Goal: Connect with others: Connect with other users

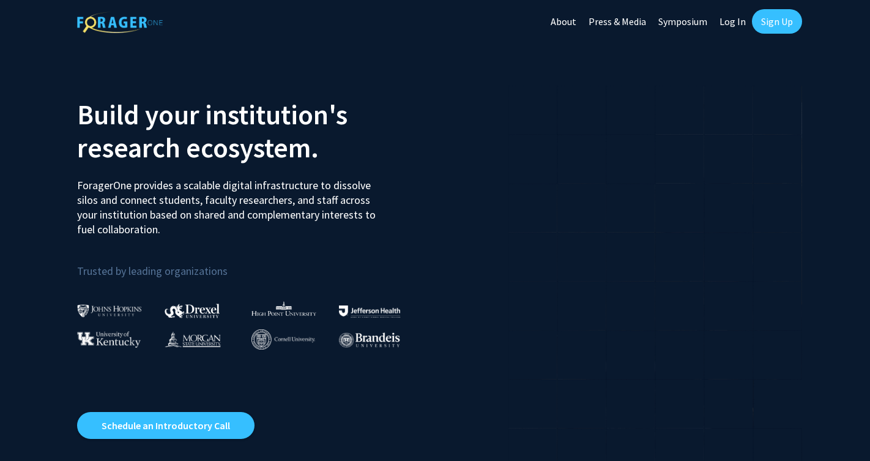
click at [727, 17] on link "Log In" at bounding box center [733, 21] width 39 height 43
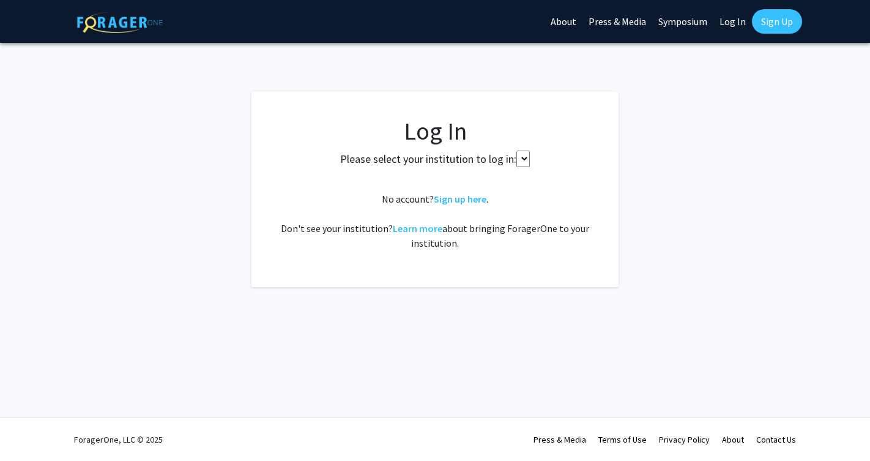
select select
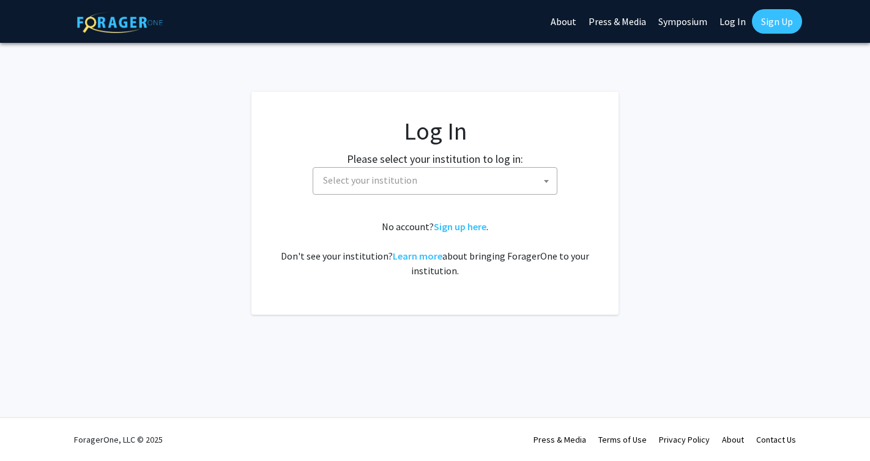
click at [728, 23] on link "Log In" at bounding box center [733, 21] width 39 height 43
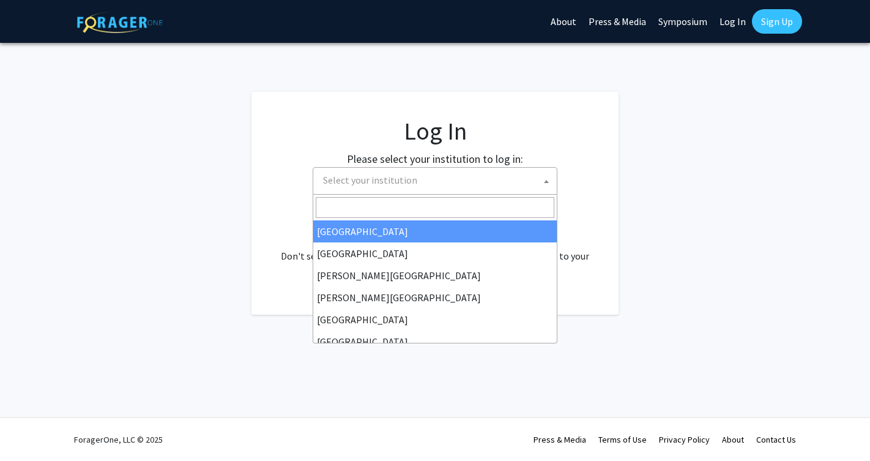
click at [537, 172] on span "Select your institution" at bounding box center [437, 180] width 239 height 25
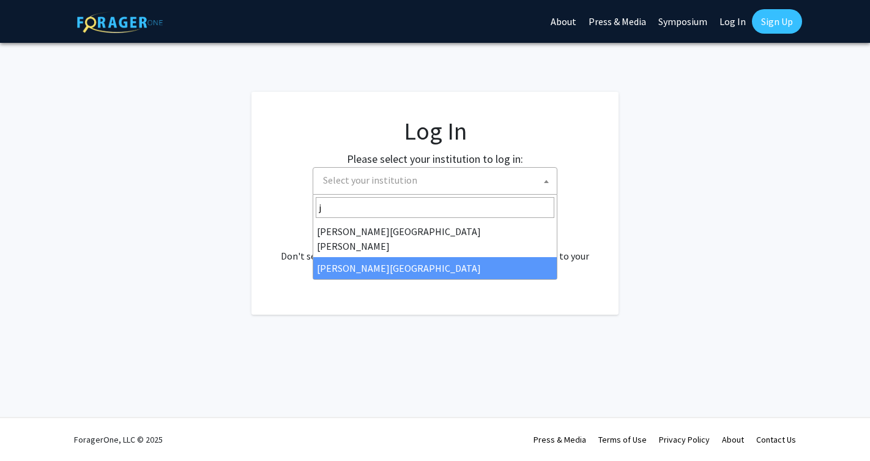
type input "j"
select select "24"
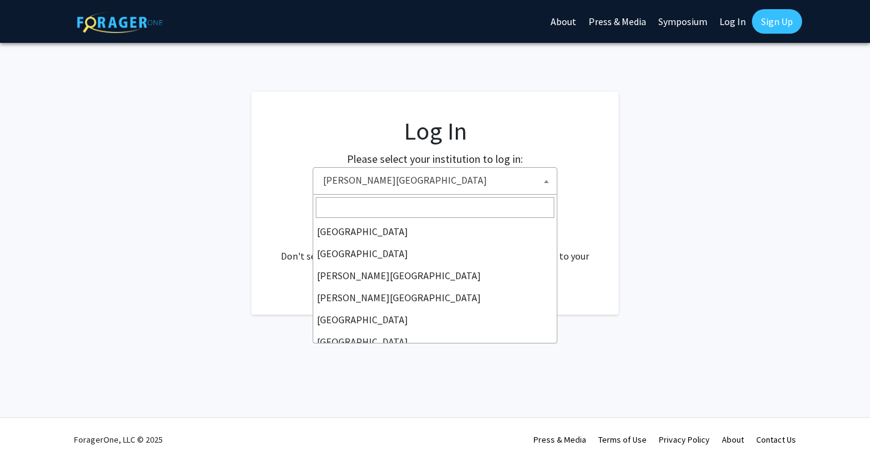
click at [482, 169] on span "[PERSON_NAME][GEOGRAPHIC_DATA]" at bounding box center [437, 180] width 239 height 25
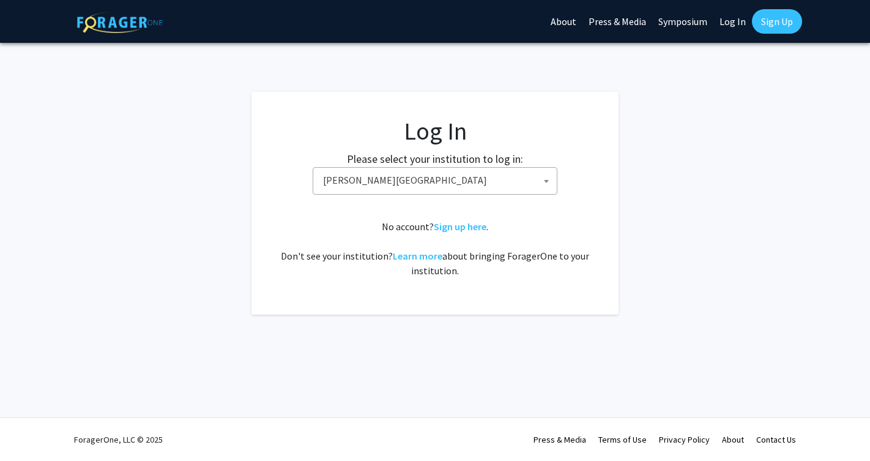
click at [735, 28] on link "Log In" at bounding box center [733, 21] width 39 height 43
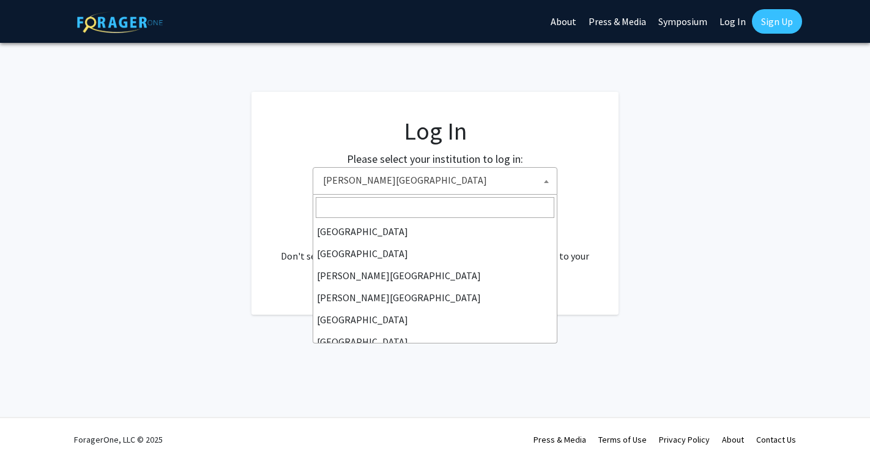
click at [517, 182] on span "[PERSON_NAME][GEOGRAPHIC_DATA]" at bounding box center [437, 180] width 239 height 25
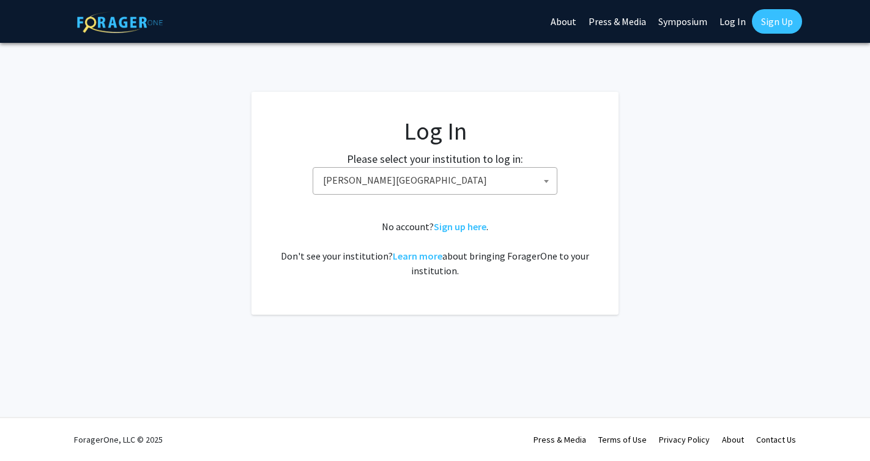
click at [411, 261] on link "Learn more" at bounding box center [418, 256] width 50 height 12
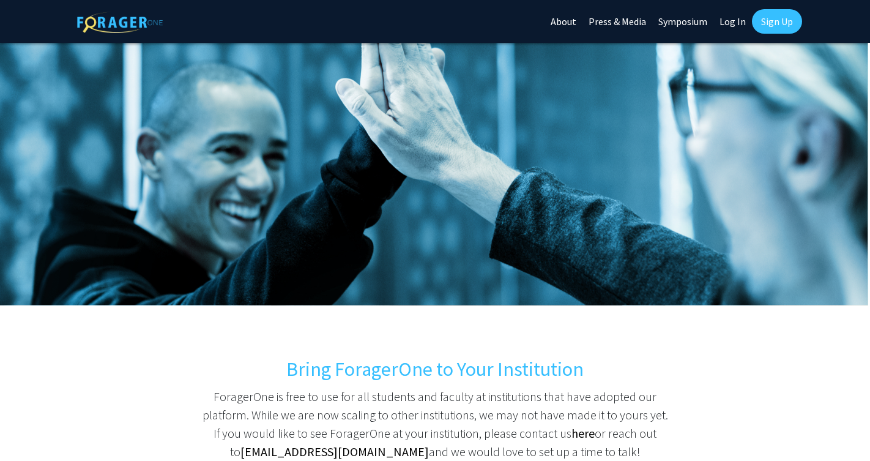
click at [733, 18] on link "Log In" at bounding box center [733, 21] width 39 height 43
select select
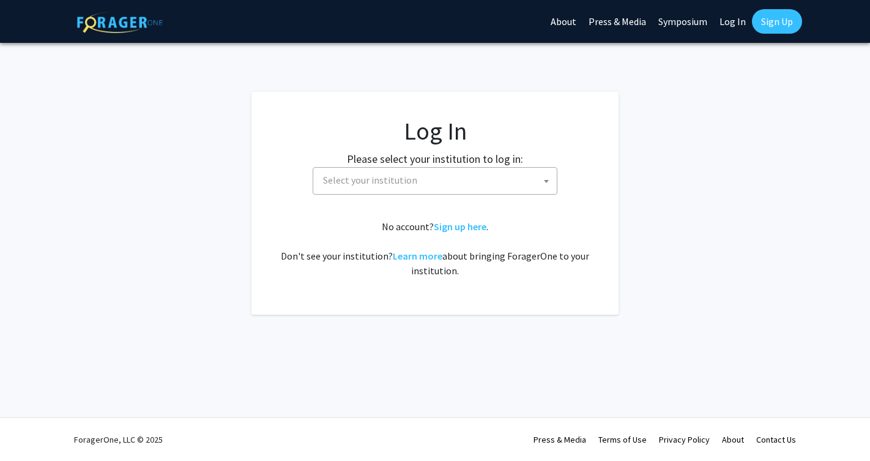
click at [494, 184] on span "Select your institution" at bounding box center [437, 180] width 239 height 25
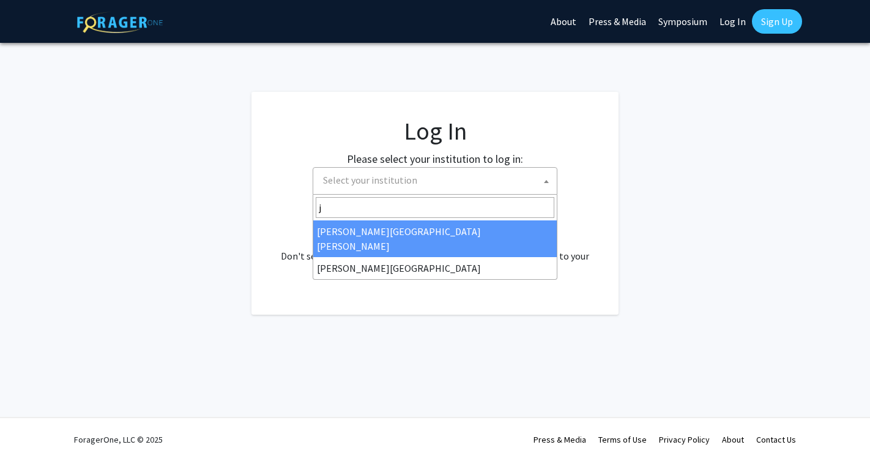
type input "je"
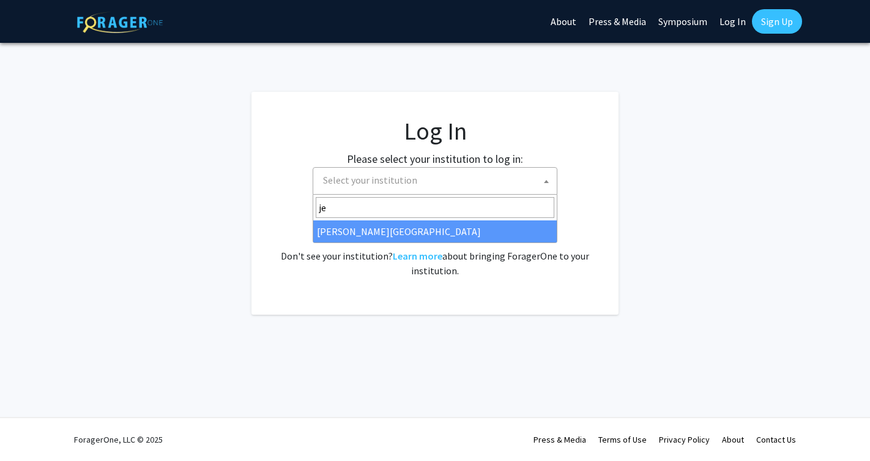
select select "24"
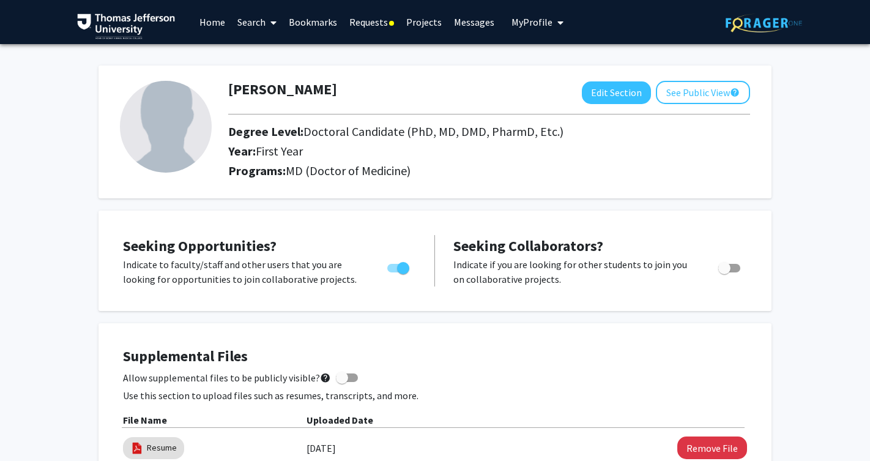
click at [381, 22] on link "Requests" at bounding box center [371, 22] width 57 height 43
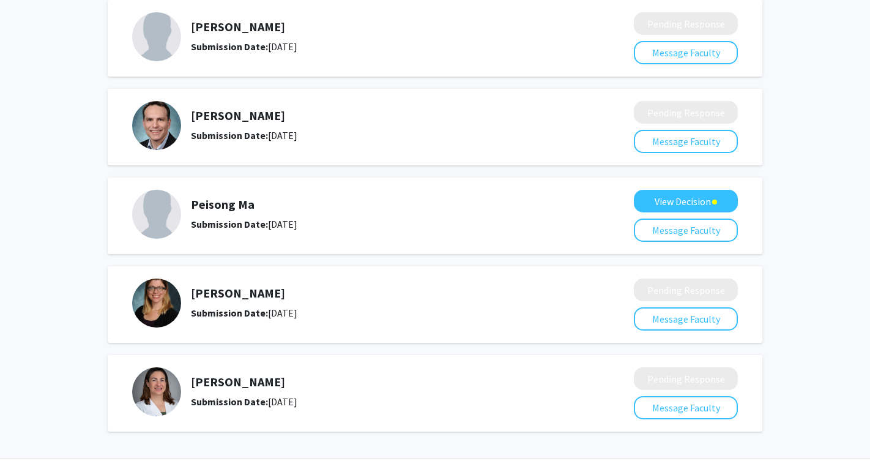
scroll to position [122, 0]
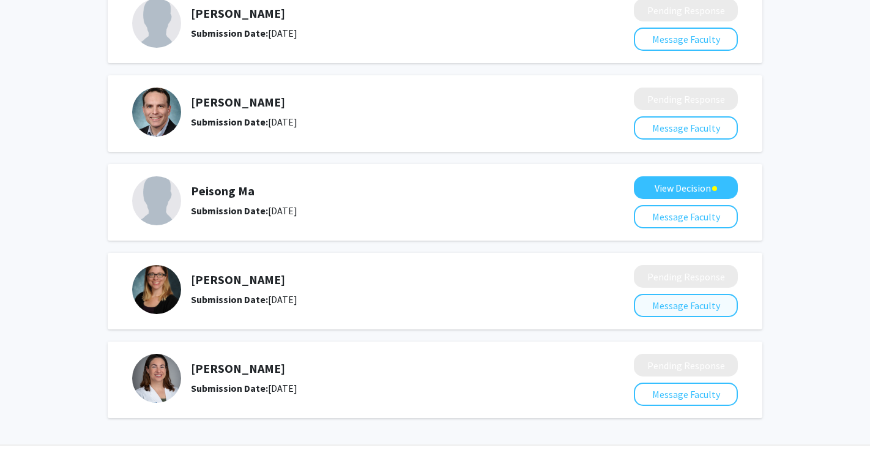
click at [671, 302] on button "Message Faculty" at bounding box center [686, 305] width 104 height 23
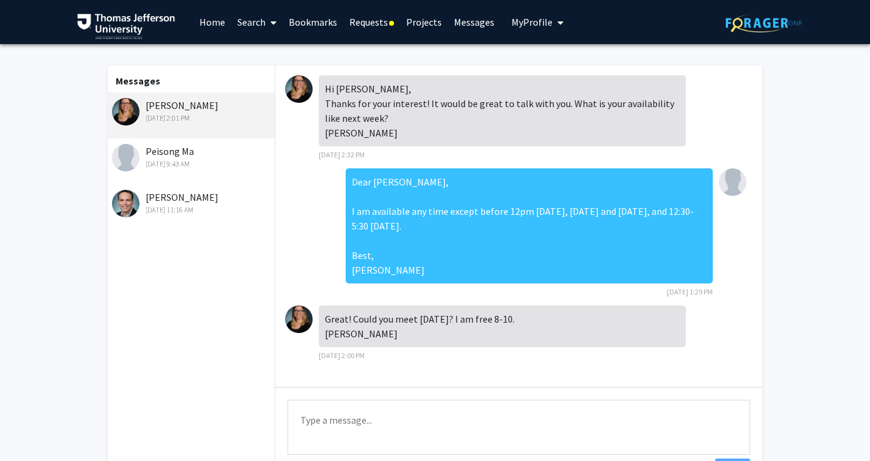
scroll to position [18, 0]
